Goal: Find specific page/section: Find specific page/section

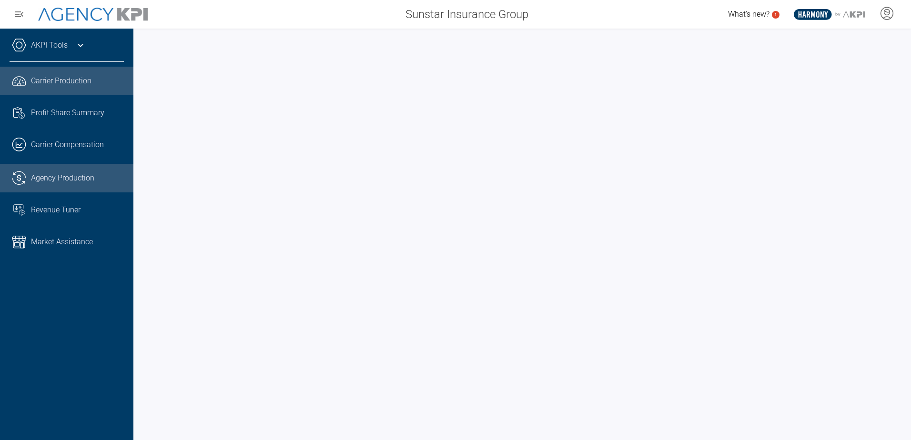
click at [58, 183] on span "Agency Production" at bounding box center [62, 177] width 63 height 11
